Goal: Information Seeking & Learning: Learn about a topic

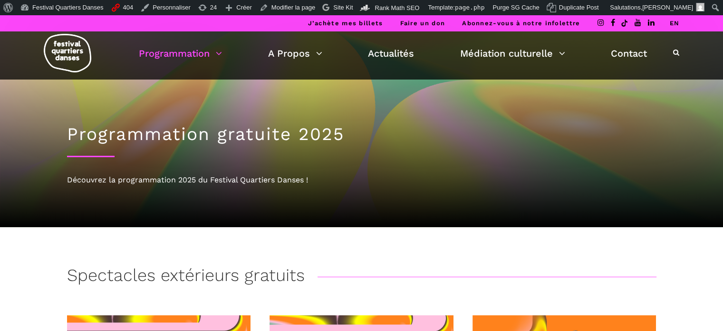
click at [67, 59] on img at bounding box center [68, 53] width 48 height 39
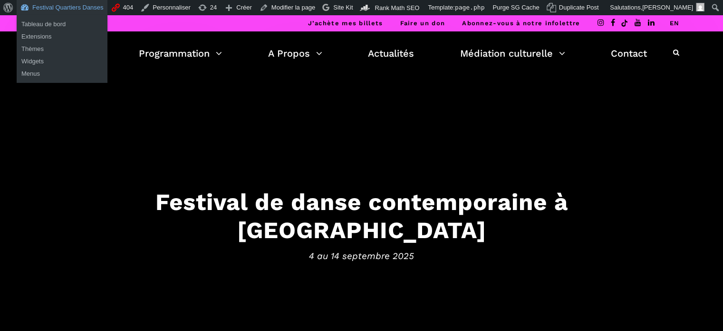
click at [48, 4] on link "Festival Quartiers Danses" at bounding box center [62, 7] width 91 height 15
click at [58, 10] on link "Festival Quartiers Danses" at bounding box center [62, 7] width 91 height 15
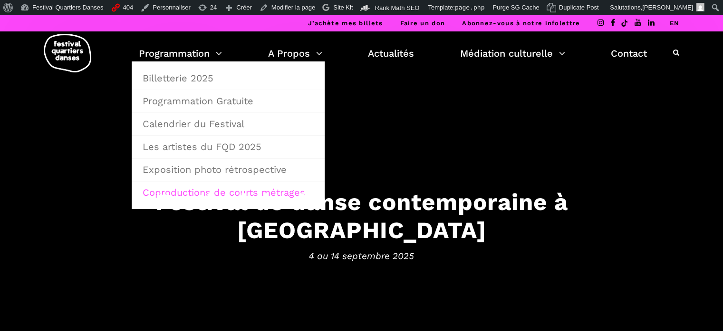
click at [194, 193] on link "Coproductions de courts métrages" at bounding box center [228, 192] width 183 height 22
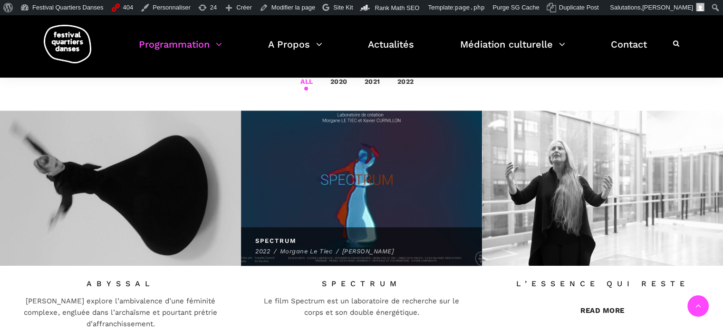
scroll to position [333, 0]
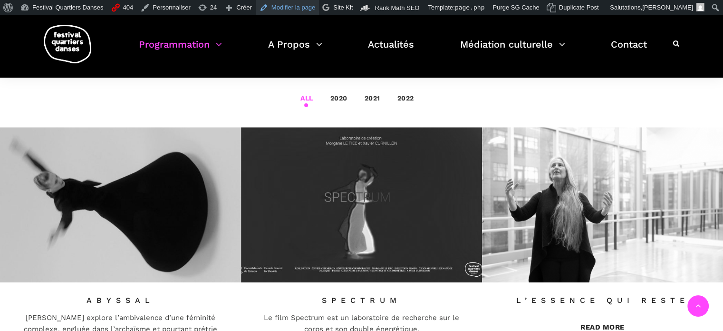
click at [286, 6] on link "Modifier la page" at bounding box center [288, 7] width 64 height 15
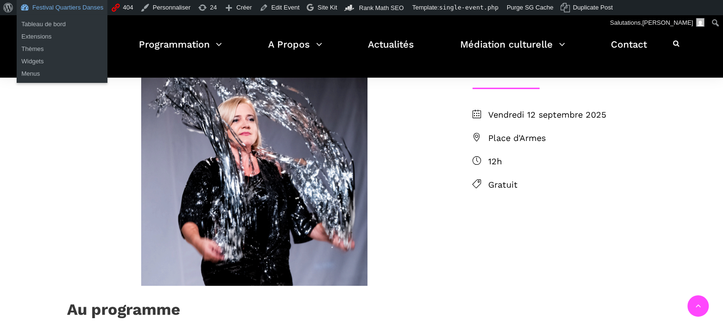
click at [42, 9] on link "Festival Quartiers Danses" at bounding box center [62, 7] width 91 height 15
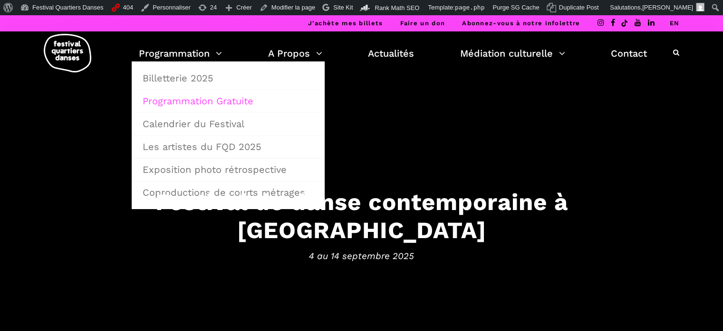
click at [193, 100] on link "Programmation Gratuite" at bounding box center [228, 101] width 183 height 22
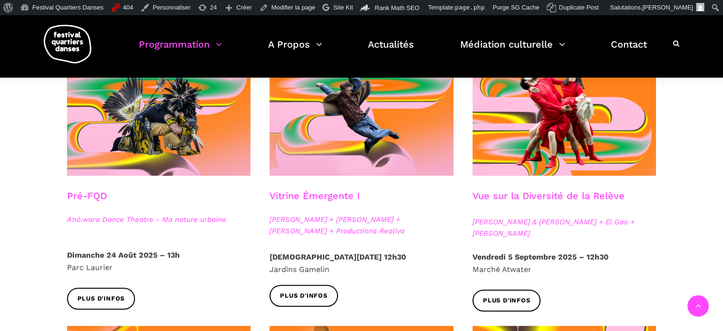
scroll to position [238, 0]
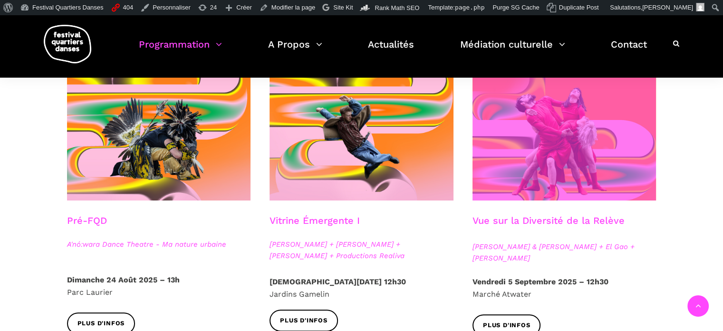
click at [546, 161] on span at bounding box center [565, 138] width 184 height 123
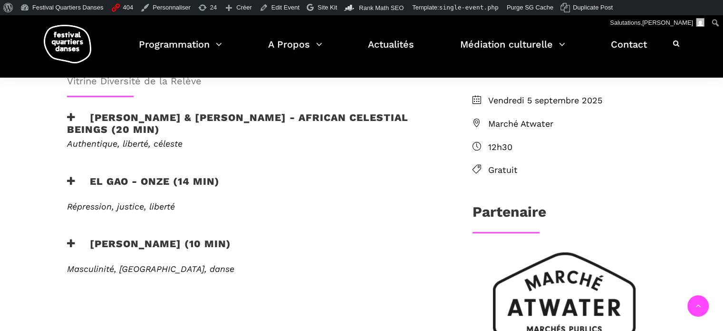
scroll to position [285, 0]
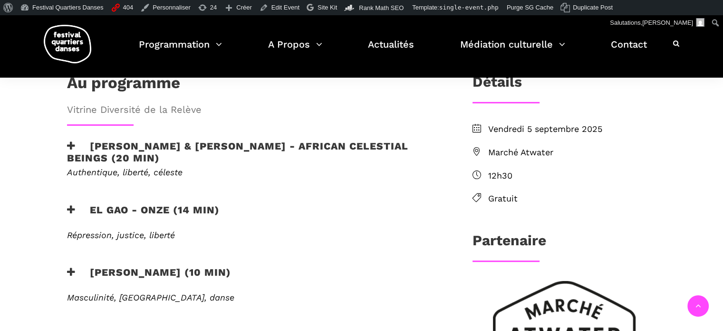
click at [245, 140] on h3 "[PERSON_NAME] & [PERSON_NAME] - African Celestial Beings (20 min)" at bounding box center [254, 152] width 375 height 24
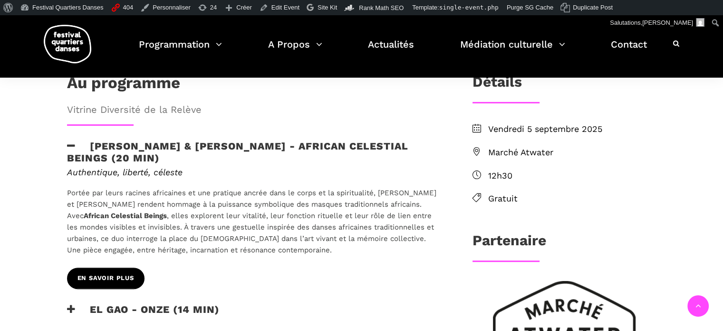
click at [114, 273] on span "EN SAVOIR PLUS" at bounding box center [106, 278] width 57 height 10
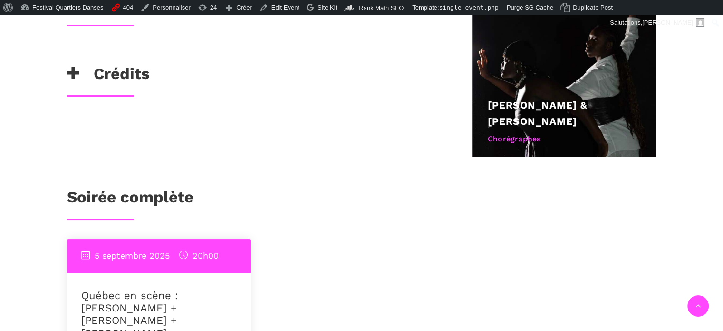
scroll to position [571, 0]
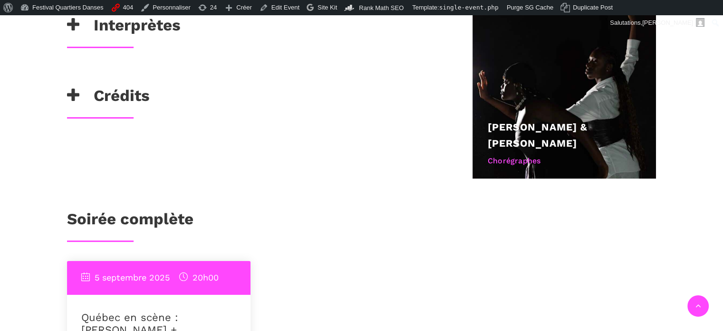
click at [101, 93] on h3 "Crédits" at bounding box center [108, 98] width 83 height 24
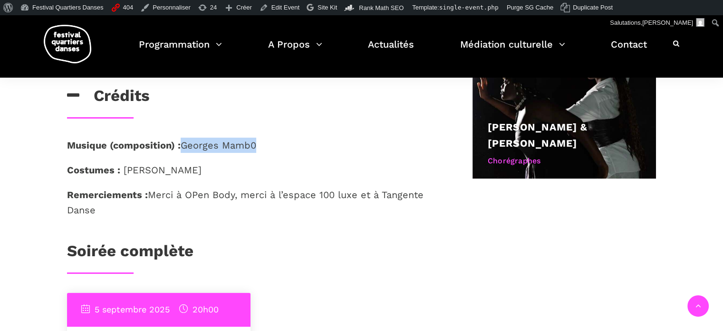
drag, startPoint x: 259, startPoint y: 143, endPoint x: 185, endPoint y: 147, distance: 73.4
click at [185, 147] on p "Musique (composition) : Georges Mamb0" at bounding box center [254, 144] width 375 height 15
copy p "Georges Mamb0"
